Goal: Check status: Check status

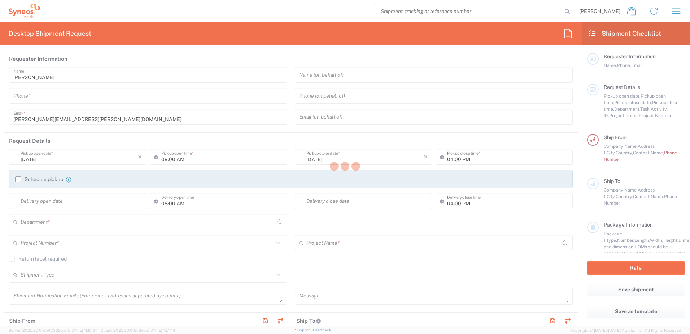
type input "3110"
type input "[GEOGRAPHIC_DATA]"
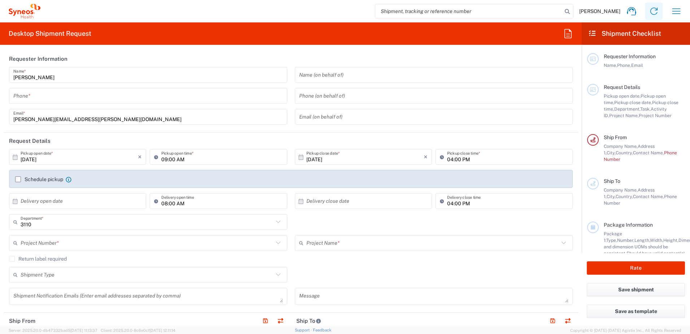
type input "Syneos Health Germany GMBH"
click at [668, 11] on div "[PERSON_NAME] Home Shipment estimator Shipment tracking Desktop shipment reques…" at bounding box center [363, 11] width 647 height 17
click at [672, 11] on icon "button" at bounding box center [676, 10] width 8 height 5
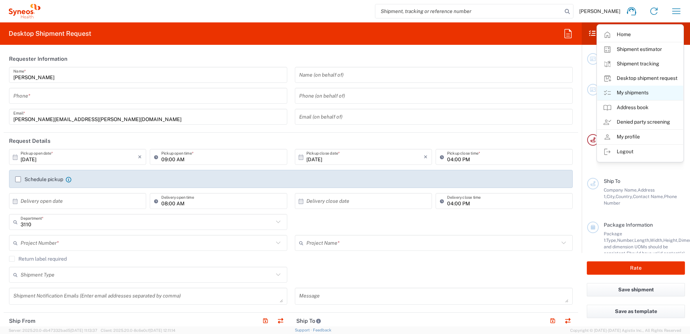
click at [628, 91] on link "My shipments" at bounding box center [640, 93] width 86 height 14
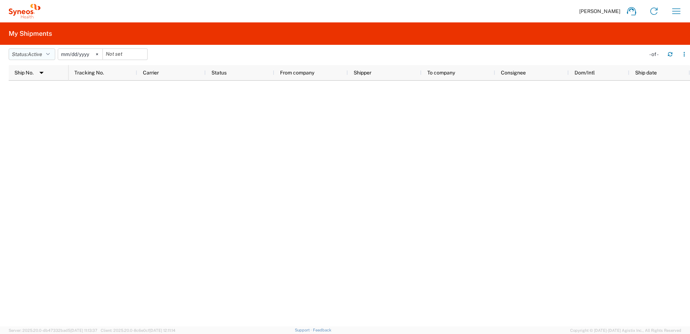
click at [55, 55] on button "Status: Active" at bounding box center [32, 54] width 47 height 12
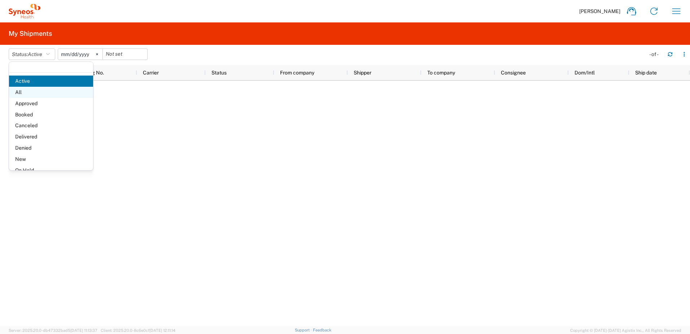
click at [28, 91] on span "All" at bounding box center [51, 92] width 84 height 11
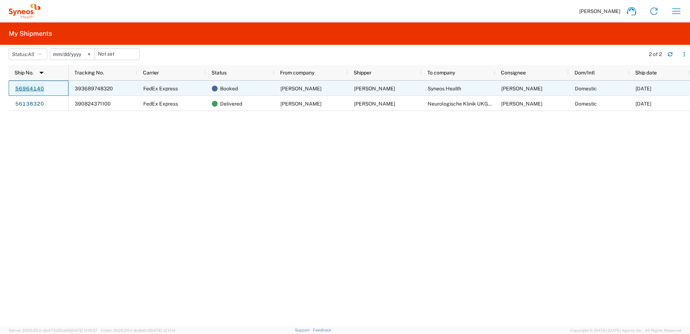
click at [38, 86] on link "56964140" at bounding box center [30, 89] width 30 height 12
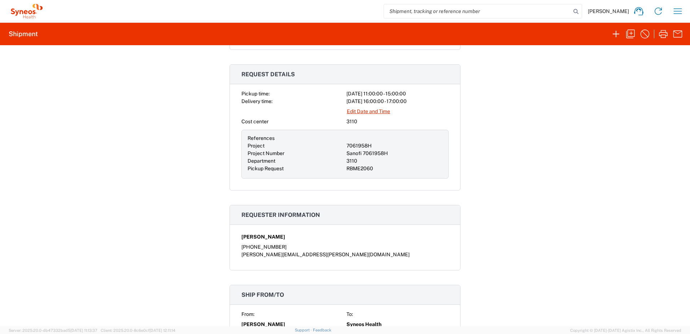
scroll to position [217, 0]
